Goal: Task Accomplishment & Management: Manage account settings

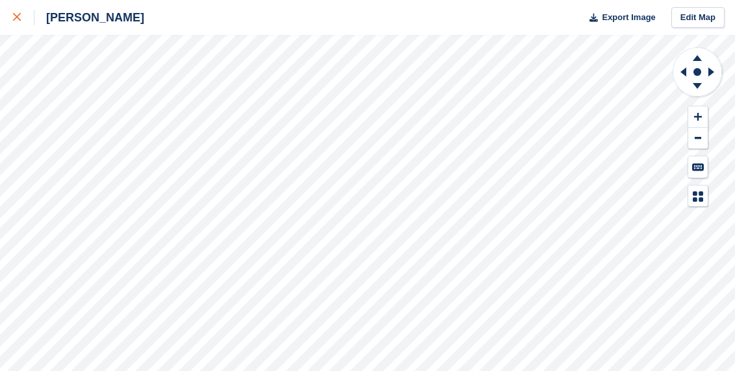
click at [16, 10] on div at bounding box center [23, 18] width 21 height 16
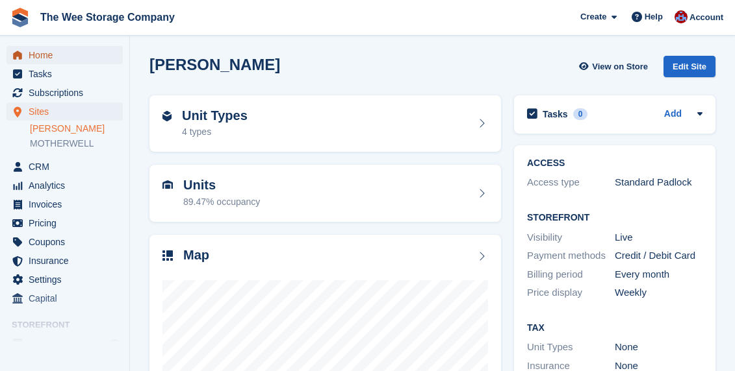
click at [51, 57] on span "Home" at bounding box center [68, 55] width 78 height 18
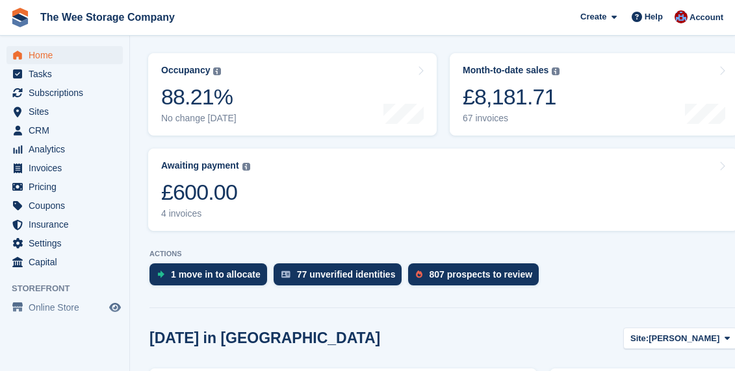
scroll to position [173, 0]
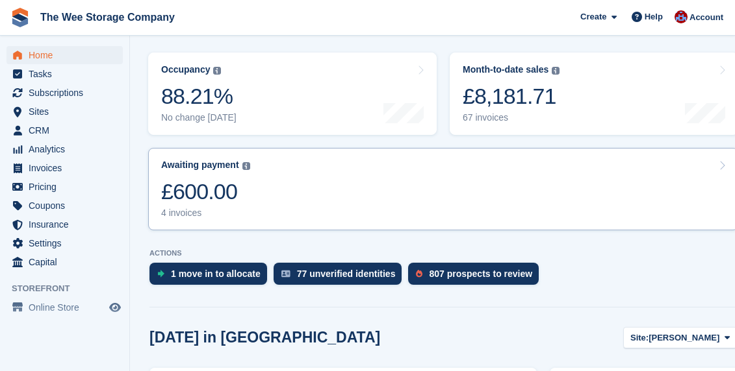
click at [266, 187] on link "Awaiting payment The total outstanding balance on all open invoices. £600.00 4 …" at bounding box center [443, 189] width 590 height 82
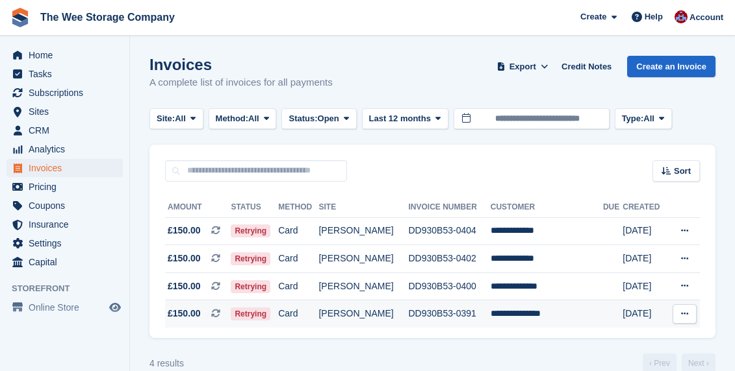
click at [562, 312] on td "**********" at bounding box center [546, 314] width 112 height 27
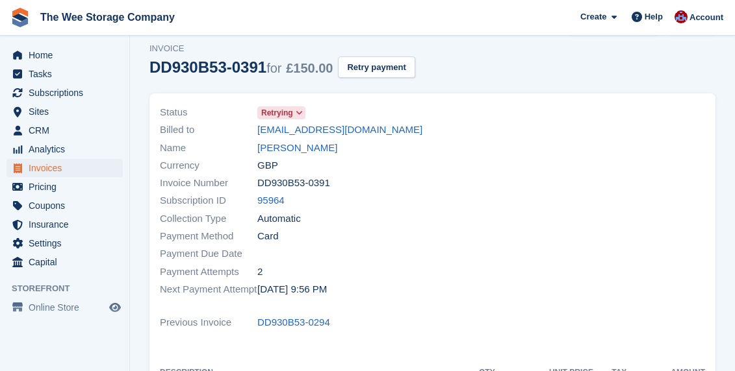
scroll to position [45, 0]
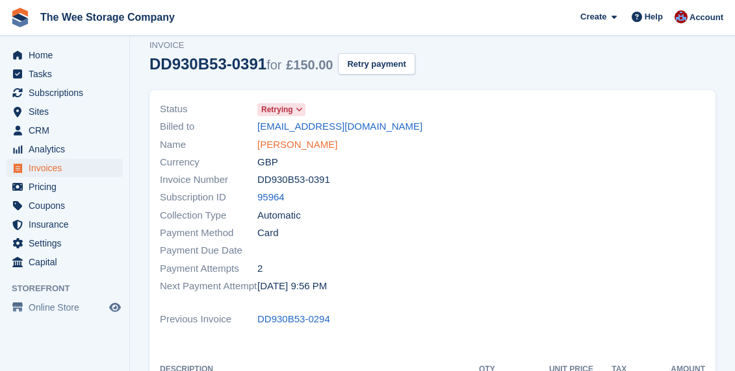
click at [297, 147] on link "[PERSON_NAME]" at bounding box center [297, 145] width 80 height 15
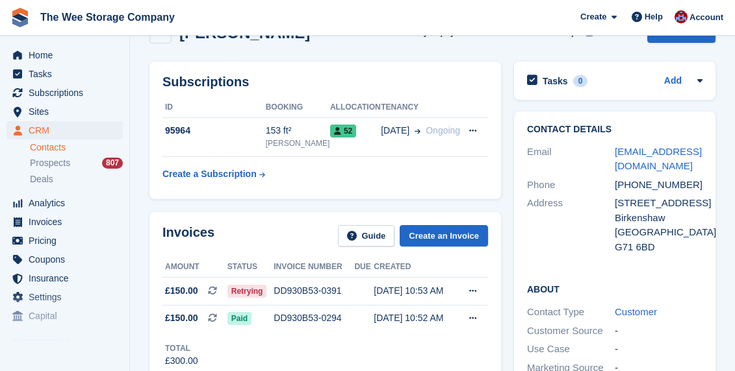
scroll to position [45, 0]
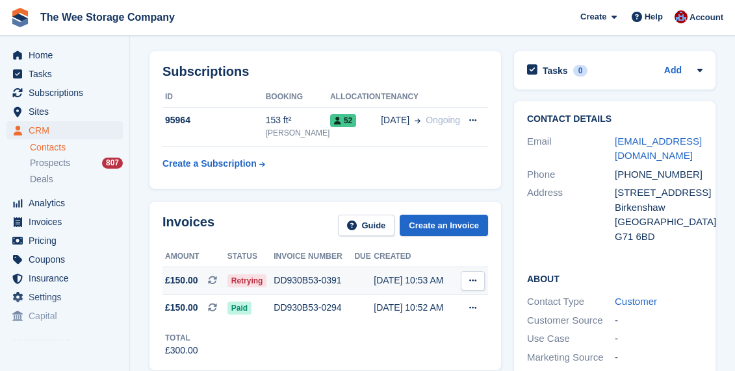
click at [251, 280] on span "Retrying" at bounding box center [247, 281] width 40 height 13
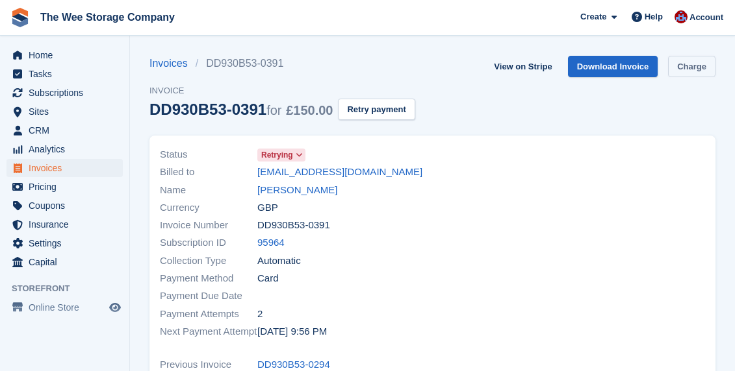
click at [693, 62] on link "Charge" at bounding box center [691, 66] width 47 height 21
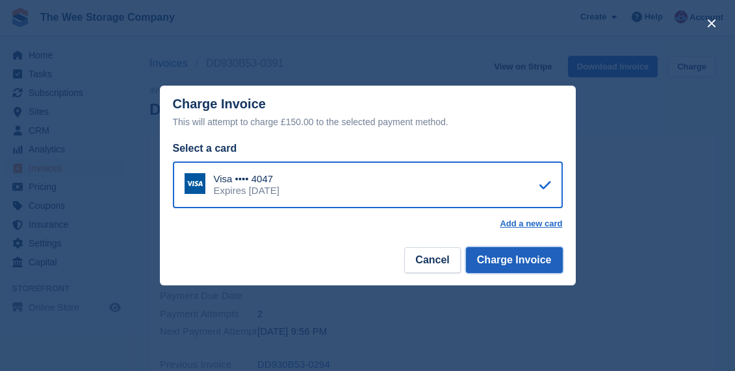
click at [523, 271] on button "Charge Invoice" at bounding box center [514, 260] width 97 height 26
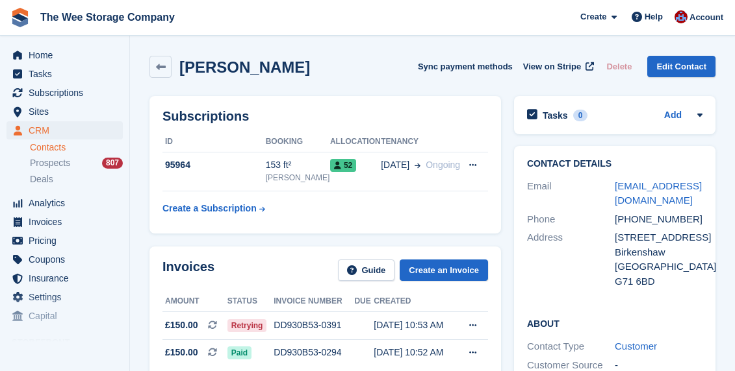
scroll to position [45, 0]
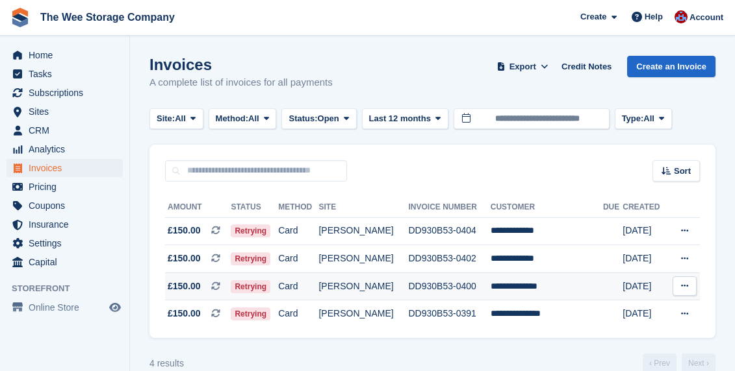
click at [551, 286] on td "**********" at bounding box center [546, 287] width 112 height 28
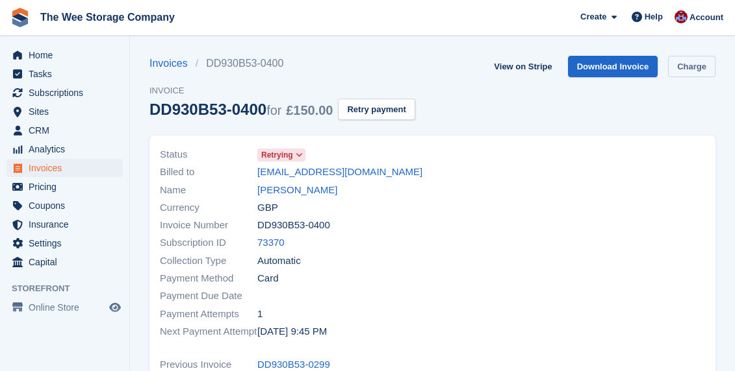
click at [695, 73] on link "Charge" at bounding box center [691, 66] width 47 height 21
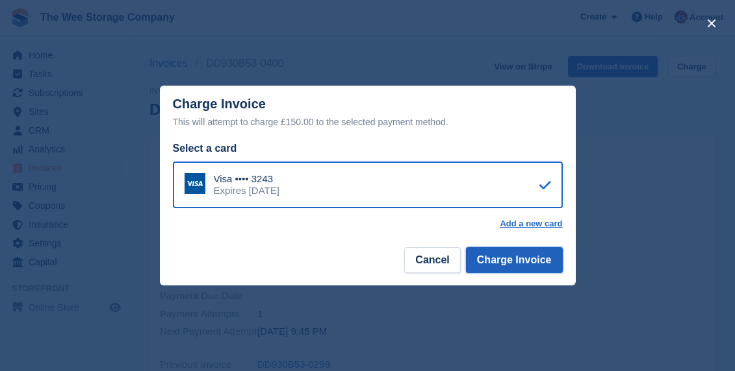
click at [536, 258] on button "Charge Invoice" at bounding box center [514, 260] width 97 height 26
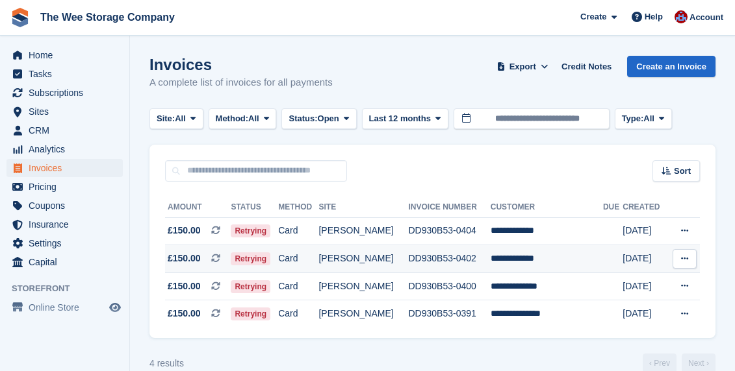
click at [453, 264] on td "DD930B53-0402" at bounding box center [450, 259] width 82 height 28
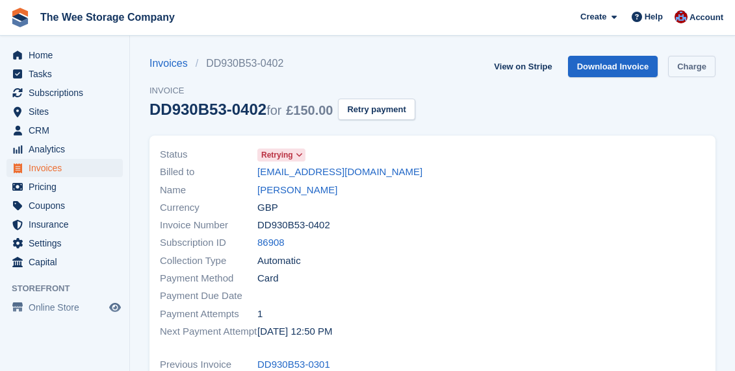
click at [699, 68] on link "Charge" at bounding box center [691, 66] width 47 height 21
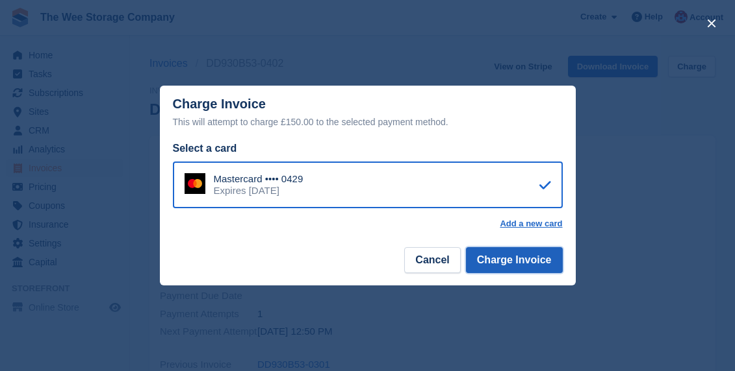
click at [499, 267] on button "Charge Invoice" at bounding box center [514, 260] width 97 height 26
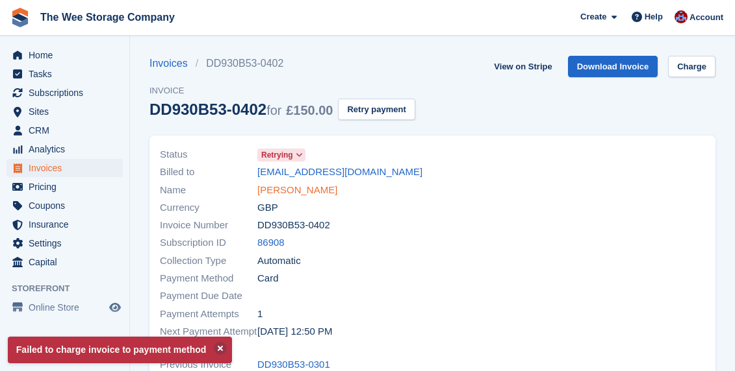
click at [303, 194] on link "[PERSON_NAME]" at bounding box center [297, 190] width 80 height 15
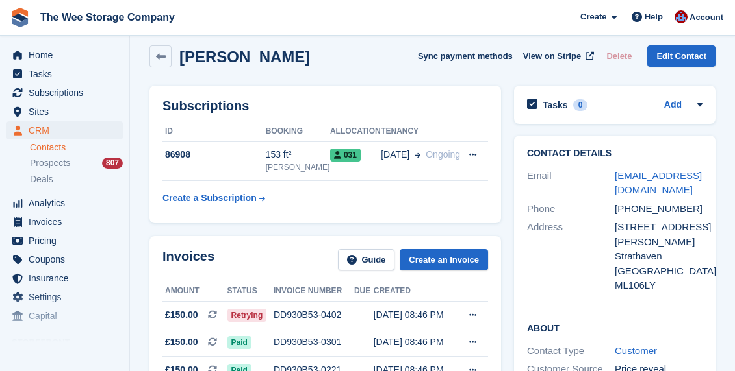
scroll to position [14, 0]
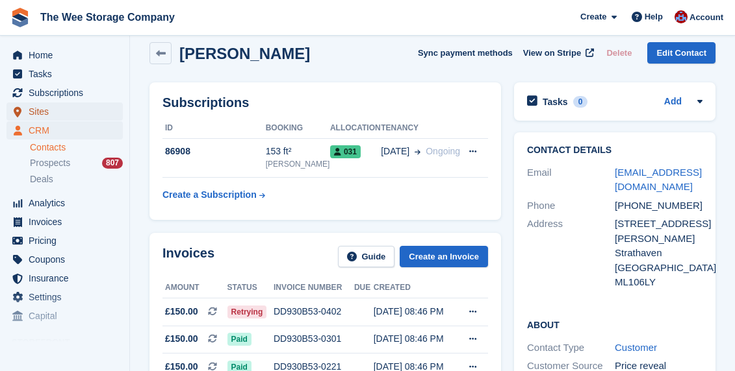
click at [55, 113] on span "Sites" at bounding box center [68, 112] width 78 height 18
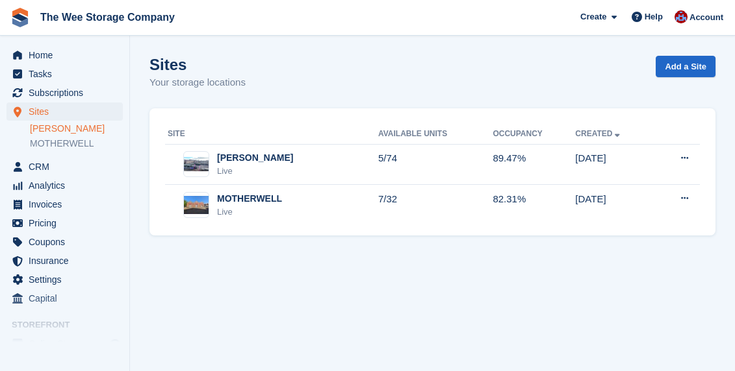
click at [58, 129] on link "[PERSON_NAME]" at bounding box center [76, 129] width 93 height 12
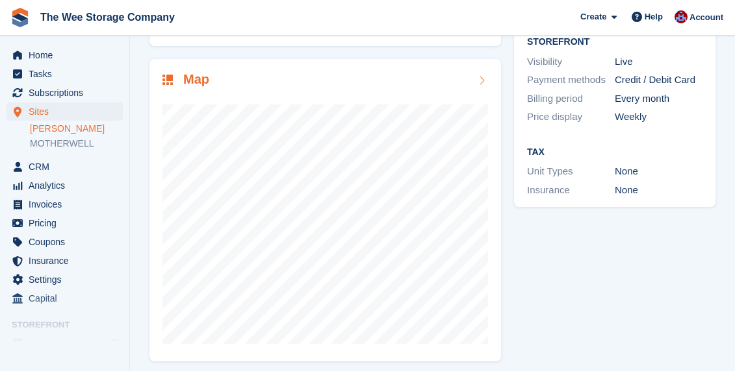
scroll to position [180, 0]
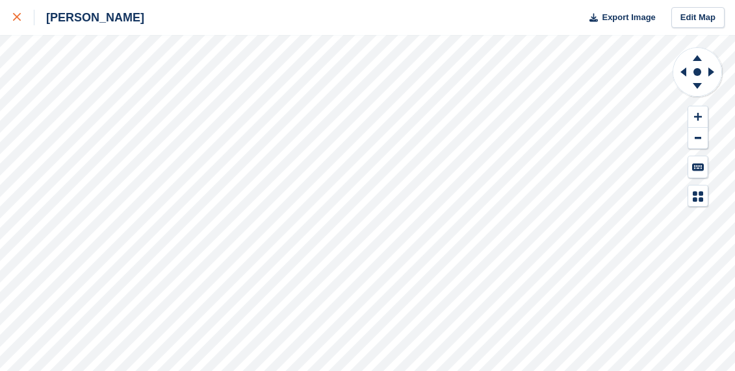
click at [18, 13] on div at bounding box center [23, 18] width 21 height 16
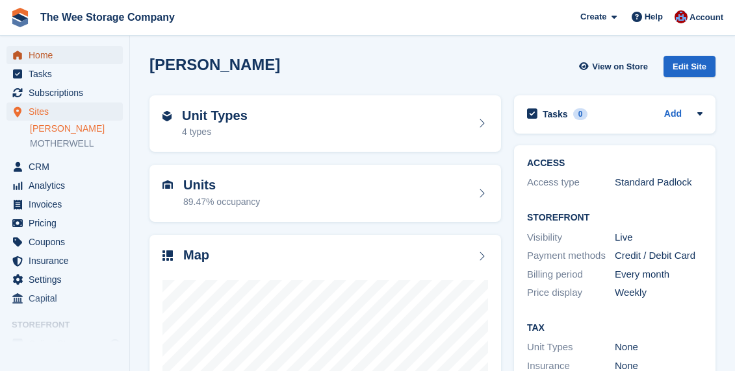
click at [45, 58] on span "Home" at bounding box center [68, 55] width 78 height 18
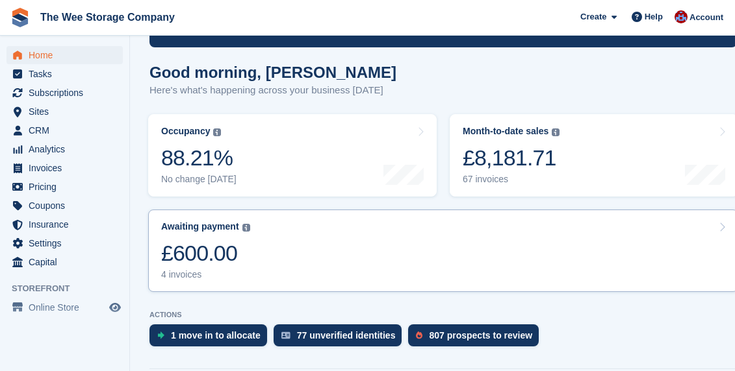
scroll to position [131, 0]
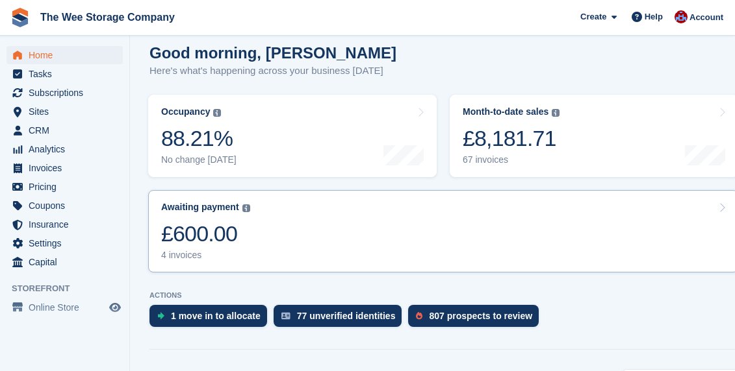
click at [294, 238] on link "Awaiting payment The total outstanding balance on all open invoices. £600.00 4 …" at bounding box center [443, 231] width 590 height 82
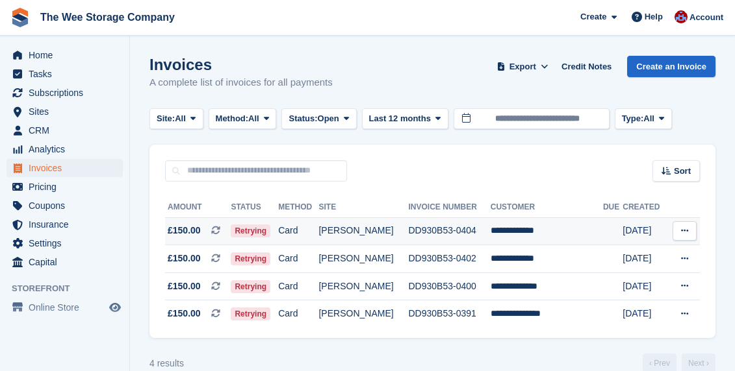
click at [416, 228] on td "DD930B53-0404" at bounding box center [450, 232] width 82 height 28
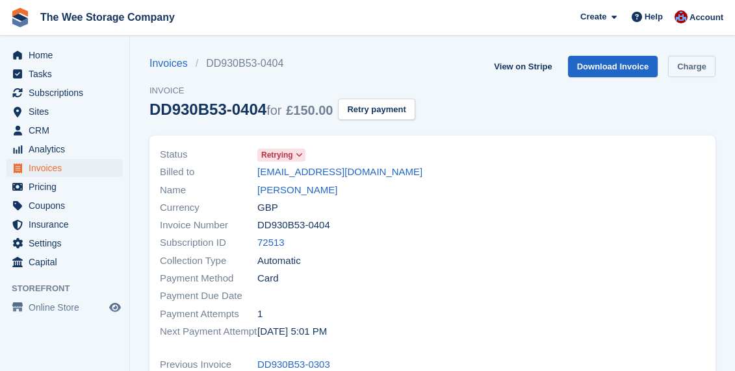
click at [707, 68] on link "Charge" at bounding box center [691, 66] width 47 height 21
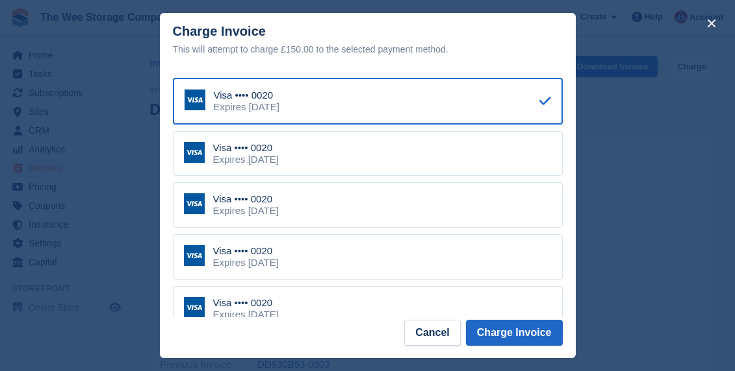
scroll to position [12, 0]
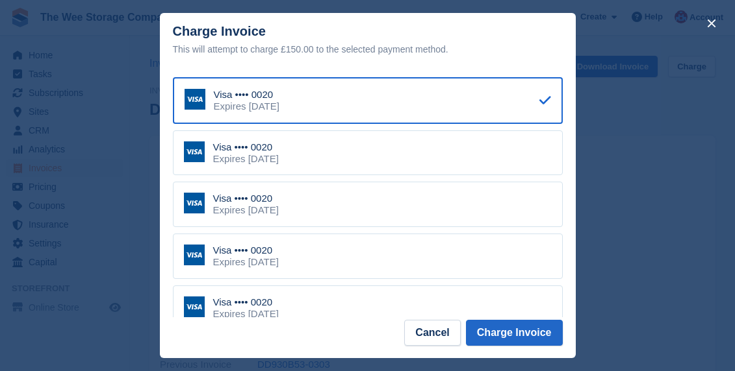
click at [377, 193] on div "Visa •••• 0020 Expires August 2029" at bounding box center [368, 204] width 390 height 45
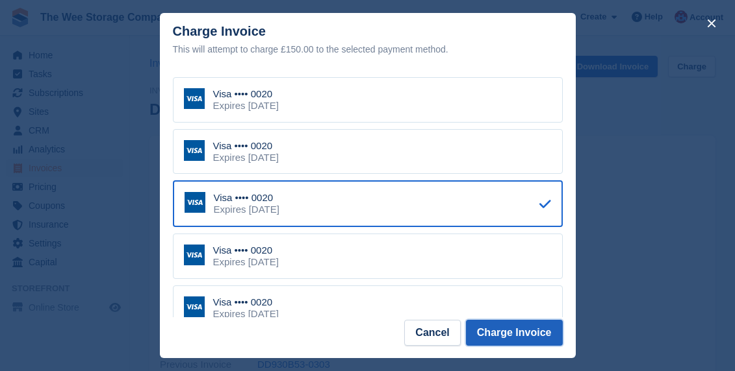
click at [512, 335] on button "Charge Invoice" at bounding box center [514, 333] width 97 height 26
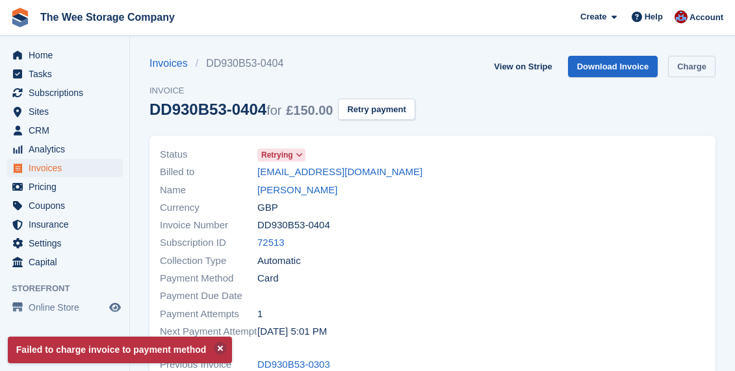
click at [699, 68] on link "Charge" at bounding box center [691, 66] width 47 height 21
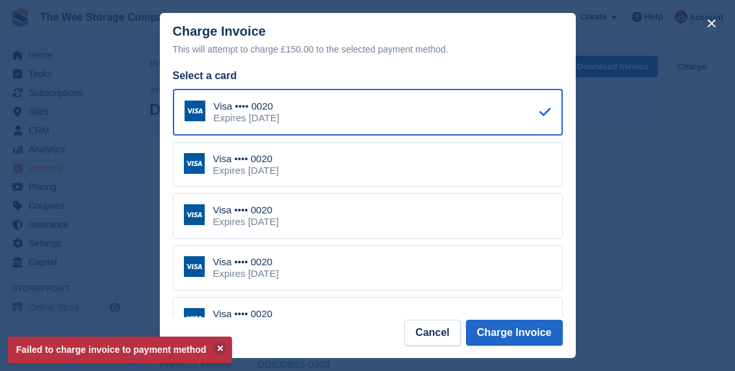
scroll to position [62, 0]
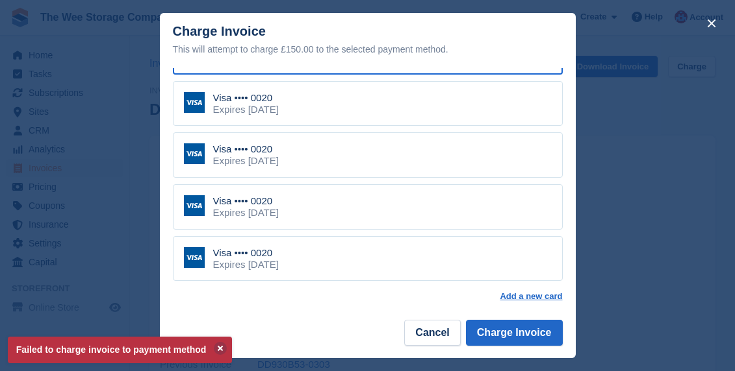
click at [325, 253] on div "Visa •••• 0020 Expires November 2031" at bounding box center [368, 258] width 390 height 45
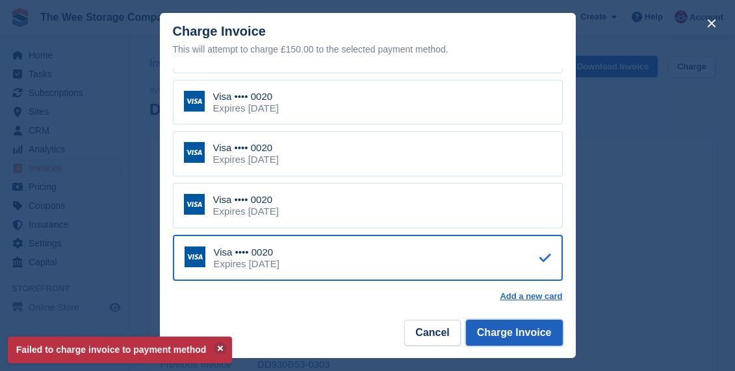
click at [528, 327] on button "Charge Invoice" at bounding box center [514, 333] width 97 height 26
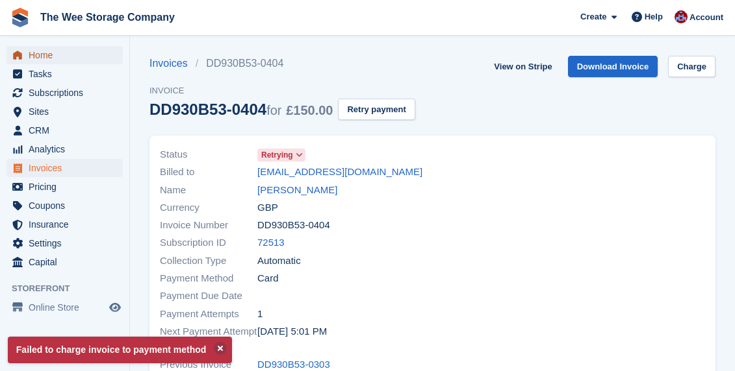
click at [44, 60] on span "Home" at bounding box center [68, 55] width 78 height 18
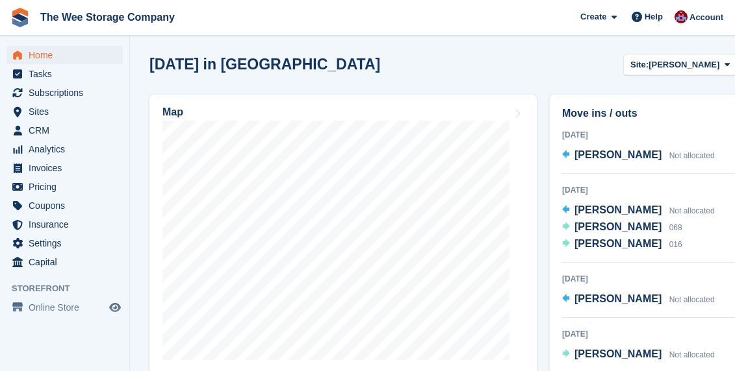
scroll to position [501, 0]
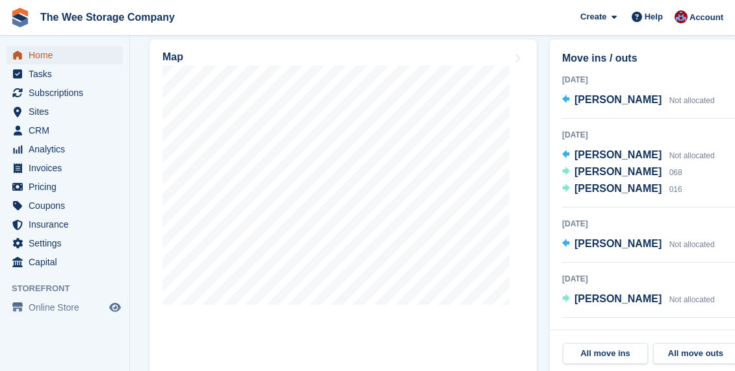
click at [37, 56] on span "Home" at bounding box center [68, 55] width 78 height 18
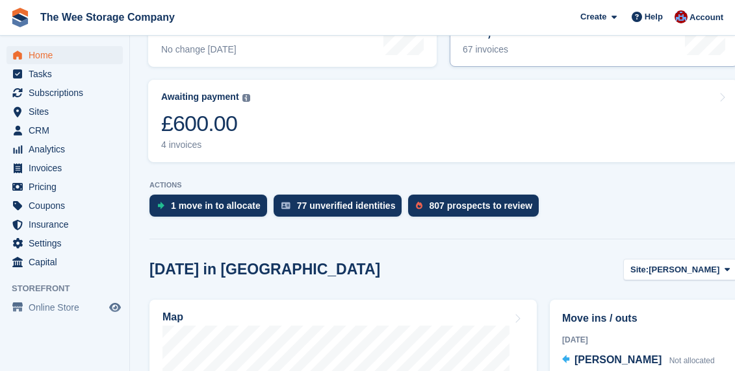
scroll to position [256, 0]
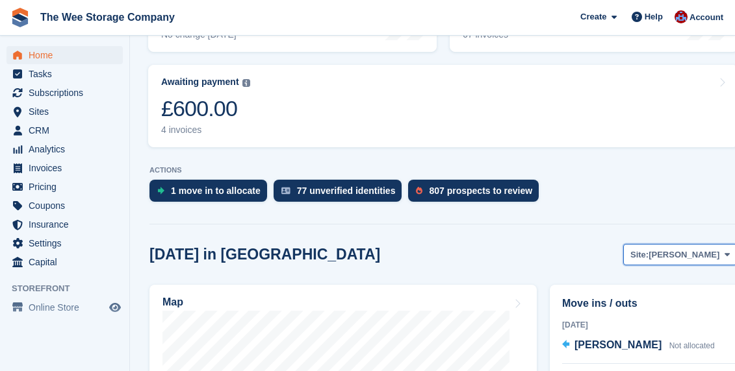
click at [708, 249] on span "[PERSON_NAME]" at bounding box center [683, 255] width 71 height 13
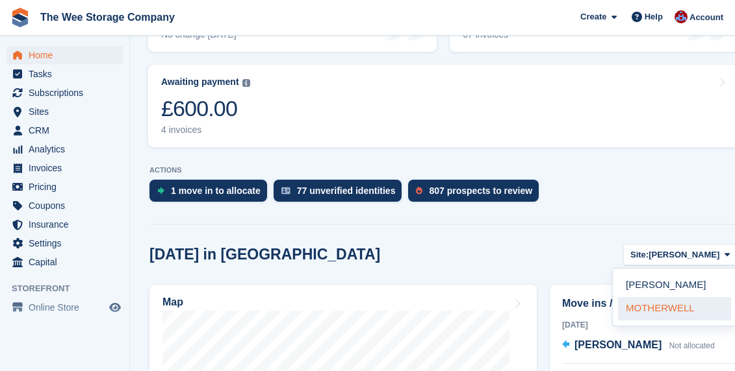
click at [648, 297] on link "MOTHERWELL" at bounding box center [674, 308] width 113 height 23
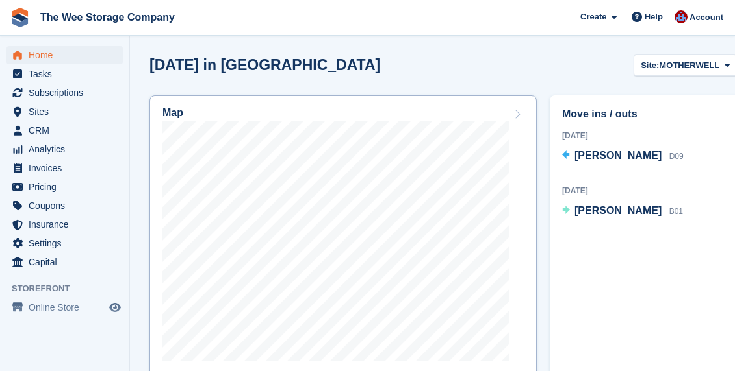
scroll to position [447, 0]
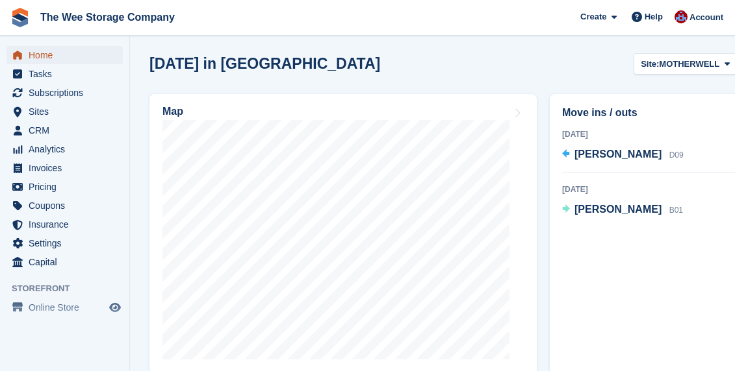
click at [42, 50] on span "Home" at bounding box center [68, 55] width 78 height 18
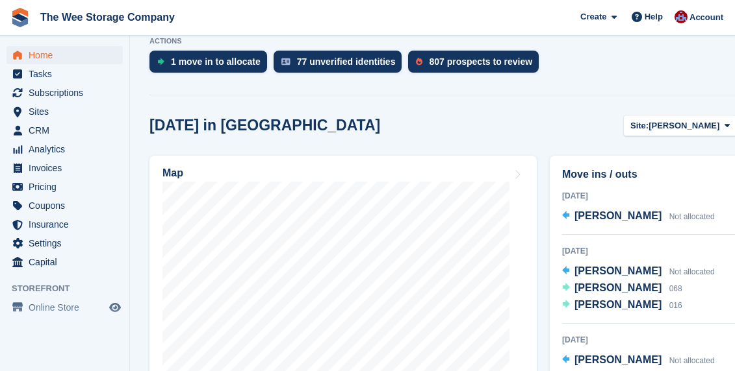
scroll to position [384, 0]
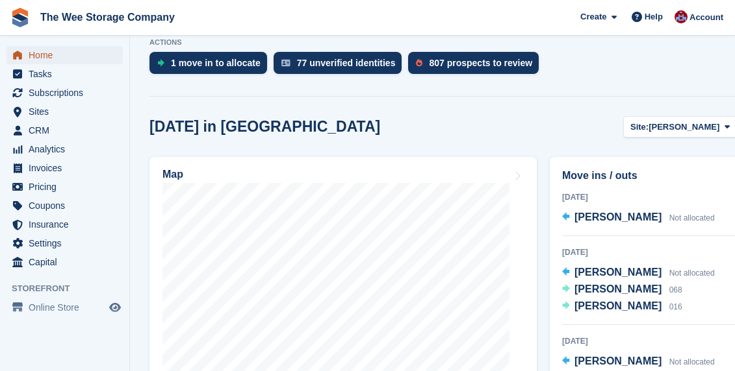
click at [54, 47] on span "Home" at bounding box center [68, 55] width 78 height 18
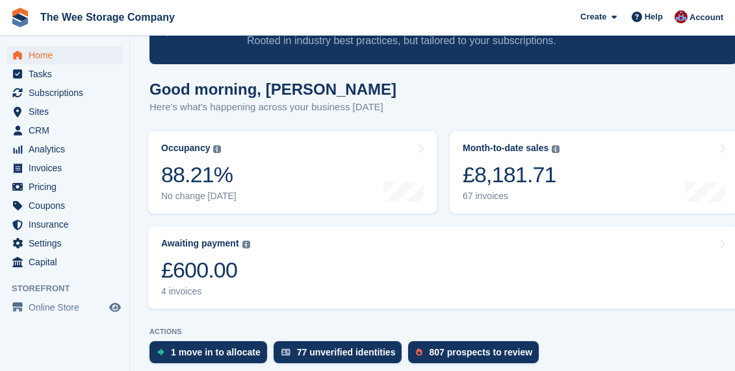
scroll to position [98, 0]
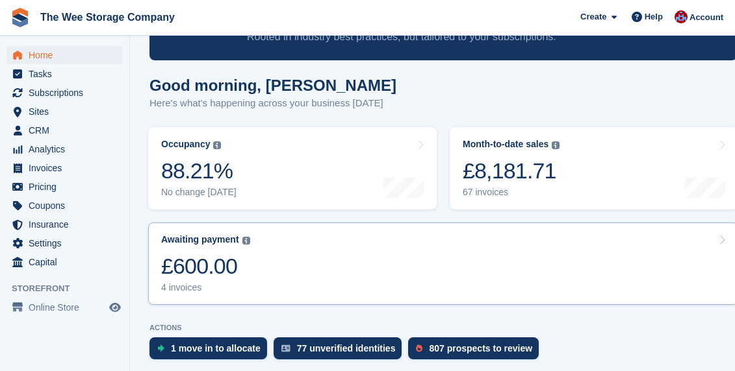
click at [290, 257] on link "Awaiting payment The total outstanding balance on all open invoices. £600.00 4 …" at bounding box center [443, 264] width 590 height 82
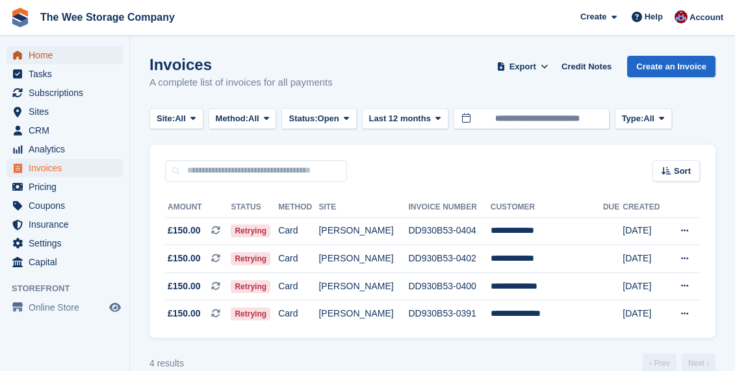
click at [42, 50] on span "Home" at bounding box center [68, 55] width 78 height 18
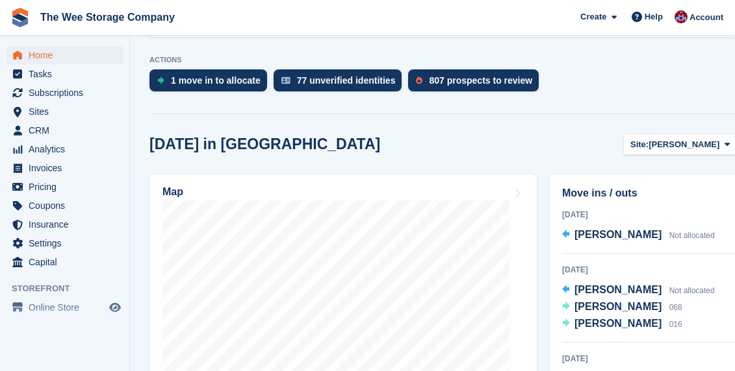
scroll to position [366, 0]
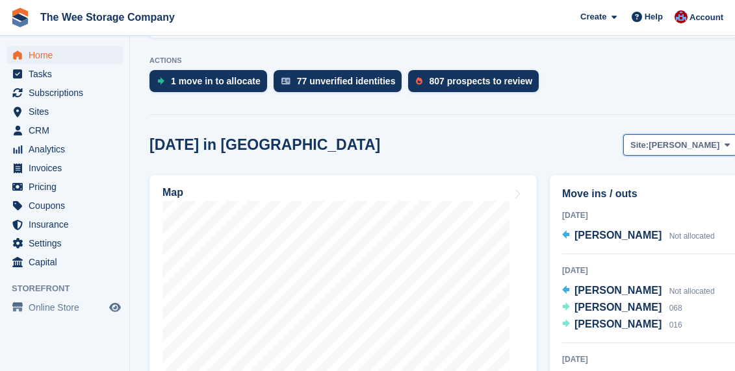
click at [706, 139] on span "[PERSON_NAME]" at bounding box center [683, 145] width 71 height 13
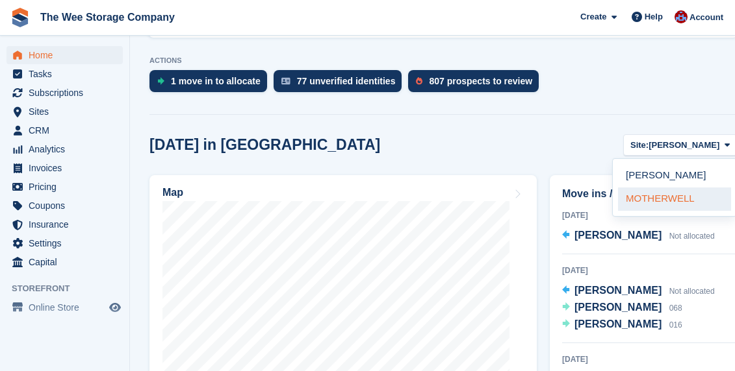
click at [666, 188] on link "MOTHERWELL" at bounding box center [674, 199] width 113 height 23
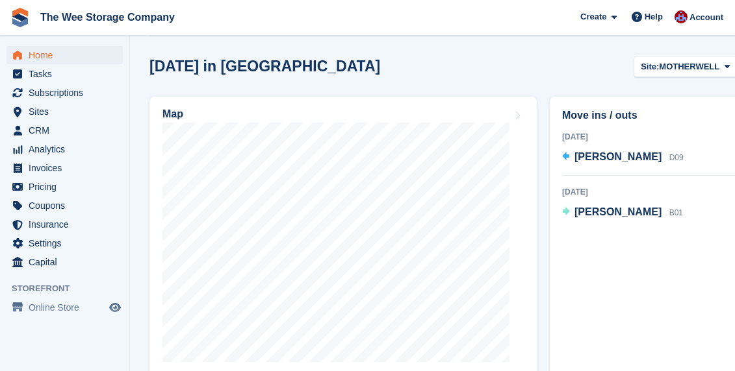
scroll to position [450, 0]
